Goal: Book appointment/travel/reservation

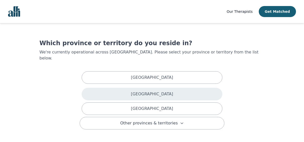
click at [156, 91] on p "[GEOGRAPHIC_DATA]" at bounding box center [152, 94] width 42 height 6
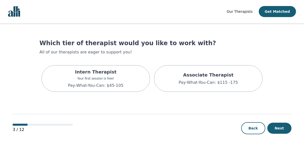
click at [207, 81] on p "Pay-What-You-Can: $115 -175" at bounding box center [208, 83] width 59 height 6
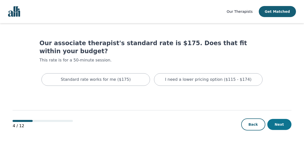
click at [277, 123] on button "Next" at bounding box center [280, 124] width 24 height 11
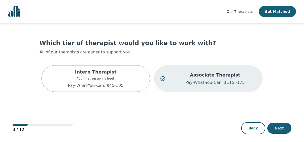
click at [216, 79] on div "Associate Therapist Pay-What-You-Can: $115 -175" at bounding box center [215, 79] width 83 height 14
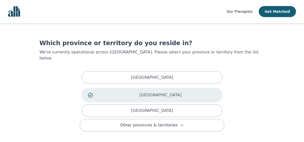
click at [181, 92] on div "[GEOGRAPHIC_DATA]" at bounding box center [152, 95] width 141 height 15
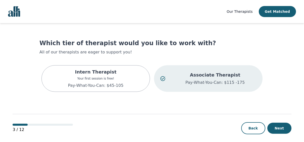
click at [225, 82] on p "Pay-What-You-Can: $115 -175" at bounding box center [215, 83] width 83 height 6
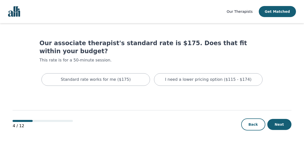
click at [230, 77] on p "I need a lower pricing option ($115 - $174)" at bounding box center [208, 80] width 87 height 6
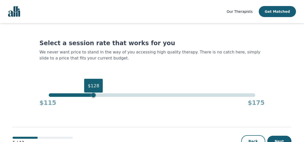
click at [92, 96] on div "$128" at bounding box center [93, 95] width 5 height 5
click at [94, 96] on div "$128" at bounding box center [93, 95] width 5 height 5
click at [92, 95] on div "$128" at bounding box center [93, 95] width 5 height 5
click at [87, 97] on div "$115 $175" at bounding box center [151, 102] width 225 height 10
click at [92, 95] on div "$128" at bounding box center [93, 95] width 5 height 5
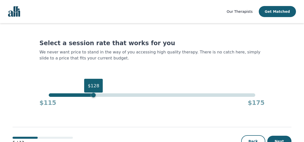
click at [92, 95] on div "$128" at bounding box center [93, 95] width 5 height 5
click at [94, 99] on div "$115 $175" at bounding box center [151, 102] width 225 height 10
click at [93, 98] on div "$115 $175" at bounding box center [151, 102] width 225 height 10
click at [92, 96] on div "$127" at bounding box center [90, 95] width 5 height 5
click at [87, 96] on div "$126" at bounding box center [152, 96] width 207 height 4
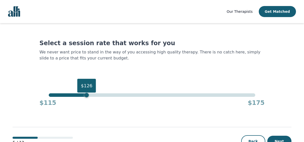
click at [85, 96] on div "$126" at bounding box center [87, 95] width 5 height 5
click at [84, 96] on div "$125" at bounding box center [152, 96] width 207 height 4
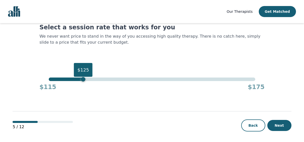
scroll to position [17, 0]
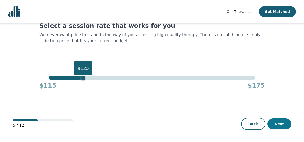
click at [284, 126] on button "Next" at bounding box center [280, 124] width 24 height 11
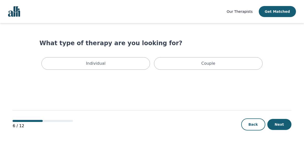
click at [107, 65] on div "Individual" at bounding box center [96, 63] width 109 height 13
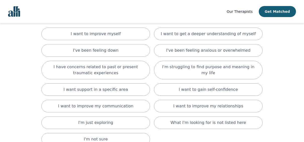
scroll to position [41, 0]
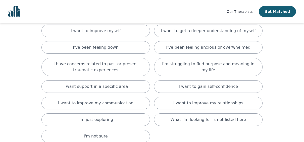
click at [126, 87] on div "I want support in a specific area" at bounding box center [96, 86] width 109 height 13
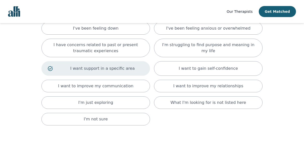
scroll to position [59, 0]
click at [221, 88] on p "I want to improve my relationships" at bounding box center [209, 87] width 70 height 6
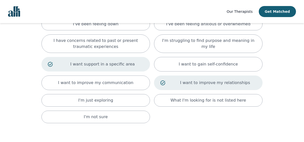
scroll to position [99, 0]
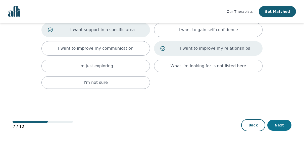
click at [280, 124] on button "Next" at bounding box center [280, 125] width 24 height 11
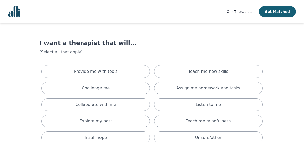
click at [130, 71] on div "Provide me with tools" at bounding box center [96, 71] width 109 height 13
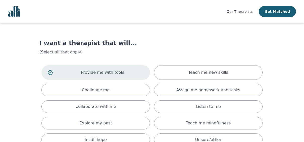
click at [119, 91] on div "Challenge me" at bounding box center [96, 90] width 109 height 13
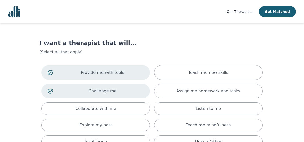
click at [120, 108] on div "Collaborate with me" at bounding box center [96, 109] width 109 height 13
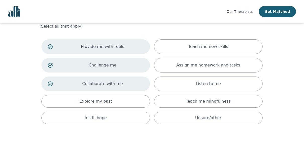
scroll to position [26, 0]
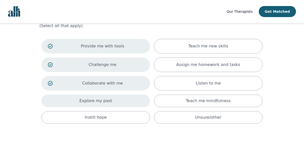
click at [113, 100] on div "Explore my past" at bounding box center [96, 101] width 109 height 13
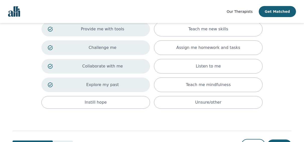
scroll to position [64, 0]
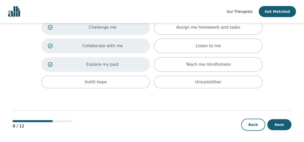
click at [280, 124] on button "Next" at bounding box center [280, 124] width 24 height 11
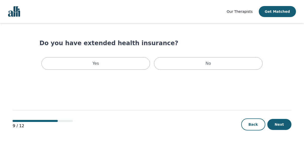
click at [288, 133] on div "9 / 12 Back Next" at bounding box center [152, 116] width 279 height 53
click at [282, 125] on button "Next" at bounding box center [280, 124] width 24 height 11
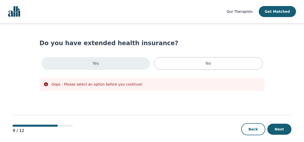
click at [109, 65] on div "Yes" at bounding box center [96, 63] width 109 height 13
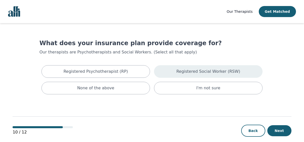
click at [216, 73] on p "Registered Social Worker (RSW)" at bounding box center [209, 72] width 64 height 6
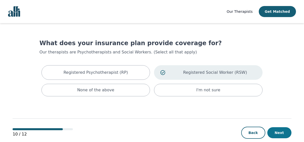
click at [278, 132] on button "Next" at bounding box center [280, 133] width 24 height 11
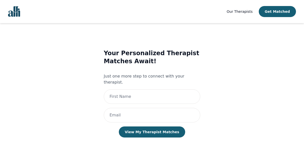
click at [165, 128] on button "View My Therapist Matches" at bounding box center [152, 132] width 67 height 11
